Goal: Task Accomplishment & Management: Manage account settings

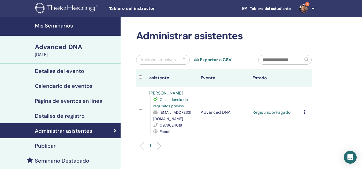
click at [304, 114] on icon at bounding box center [305, 112] width 2 height 4
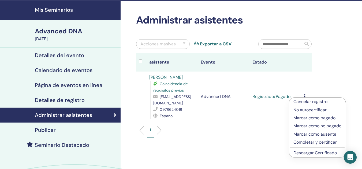
scroll to position [16, 0]
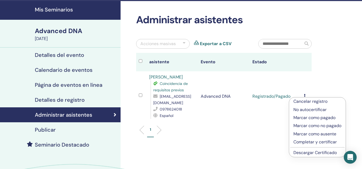
click at [314, 142] on p "Completar y certificar" at bounding box center [317, 142] width 48 height 6
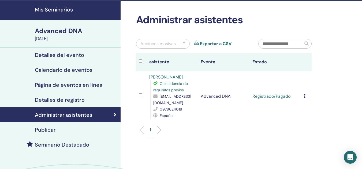
click at [303, 96] on td "Cancelar registro No autocertificar Marcar como pagado Marcar como no pagado Ma…" at bounding box center [306, 96] width 10 height 50
click at [304, 97] on icon at bounding box center [305, 96] width 2 height 4
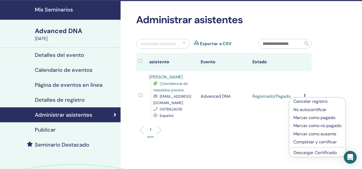
click at [311, 143] on p "Completar y certificar" at bounding box center [317, 142] width 48 height 6
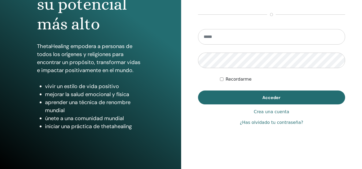
scroll to position [84, 0]
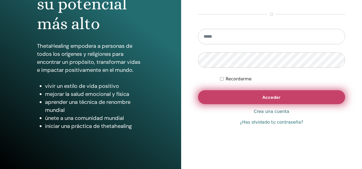
type input "**********"
click at [237, 95] on button "Acceder" at bounding box center [271, 97] width 147 height 14
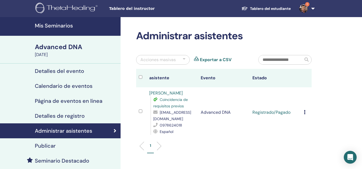
click at [304, 112] on icon at bounding box center [305, 112] width 2 height 4
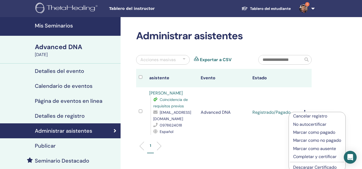
click at [309, 156] on p "Completar y certificar" at bounding box center [317, 157] width 48 height 6
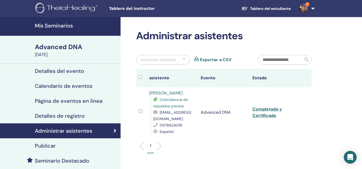
click at [305, 8] on img at bounding box center [303, 8] width 9 height 9
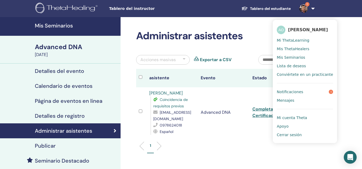
click at [294, 90] on span "Notificaciones" at bounding box center [290, 92] width 26 height 5
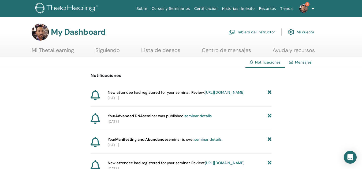
click at [223, 95] on link "https://member.thetahealing.com/instructor/seminar/377800/attendees" at bounding box center [225, 92] width 40 height 5
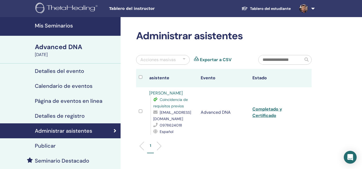
click at [138, 9] on span "Tablero del instructor" at bounding box center [149, 9] width 80 height 6
click at [70, 24] on h4 "Mis Seminarios" at bounding box center [76, 25] width 82 height 6
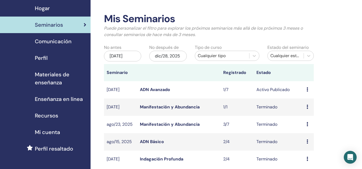
scroll to position [41, 0]
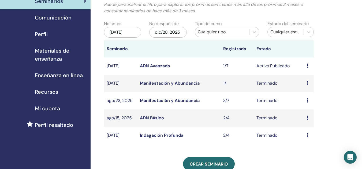
click at [170, 135] on link "Indagación Profunda" at bounding box center [161, 136] width 43 height 6
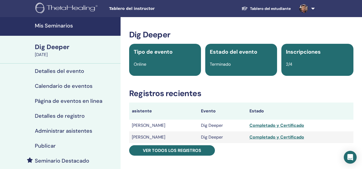
click at [67, 25] on h4 "Mis Seminarios" at bounding box center [76, 25] width 82 height 6
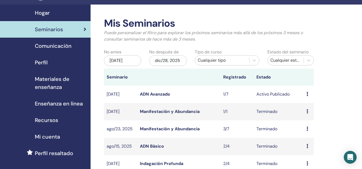
scroll to position [13, 0]
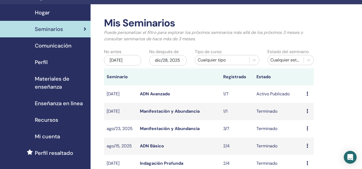
click at [156, 146] on link "ADN Básico" at bounding box center [152, 147] width 24 height 6
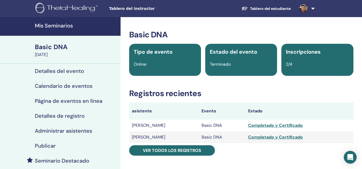
click at [62, 25] on h4 "Mis Seminarios" at bounding box center [76, 25] width 82 height 6
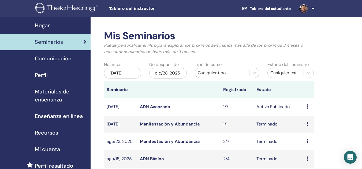
click at [165, 141] on link "Manifestación y Abundancia" at bounding box center [170, 142] width 60 height 6
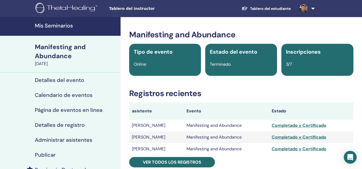
click at [63, 28] on h4 "Mis Seminarios" at bounding box center [76, 25] width 82 height 6
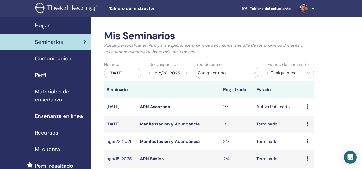
click at [43, 26] on span "Hogar" at bounding box center [42, 25] width 15 height 8
